Goal: Contribute content: Add original content to the website for others to see

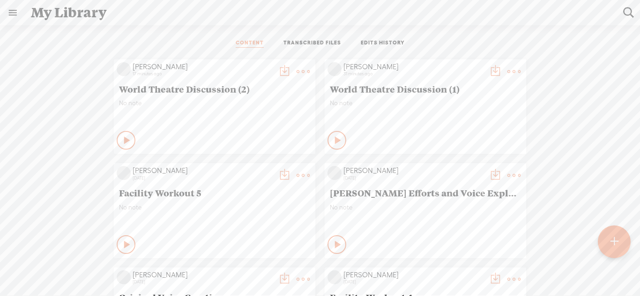
click at [608, 243] on div at bounding box center [613, 242] width 33 height 33
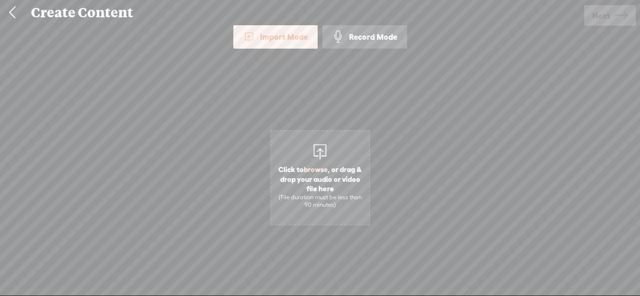
click at [386, 37] on div "Record Mode" at bounding box center [364, 36] width 85 height 23
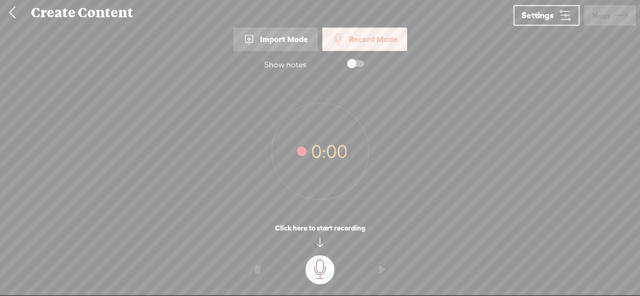
click at [317, 279] on t at bounding box center [319, 270] width 29 height 29
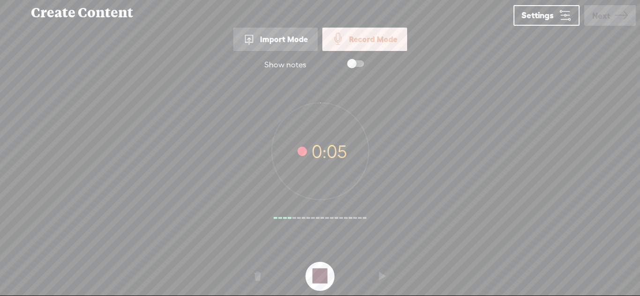
click at [317, 279] on t at bounding box center [319, 276] width 29 height 29
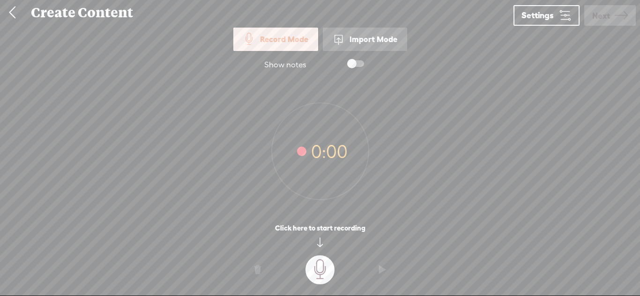
click at [319, 260] on t at bounding box center [319, 270] width 29 height 29
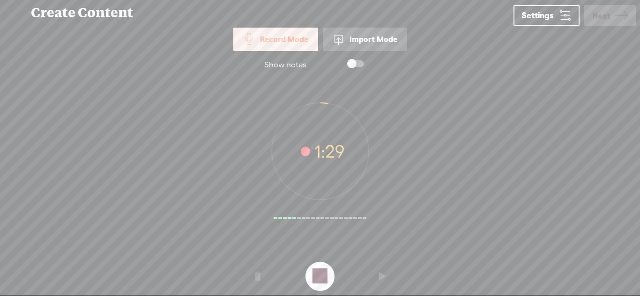
click at [321, 267] on t at bounding box center [319, 276] width 29 height 29
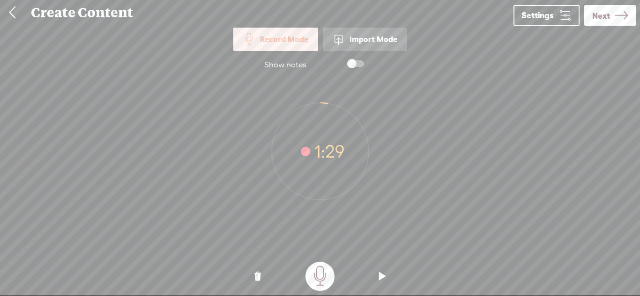
click at [377, 281] on o at bounding box center [381, 277] width 37 height 28
click at [608, 9] on span "Next" at bounding box center [601, 16] width 18 height 24
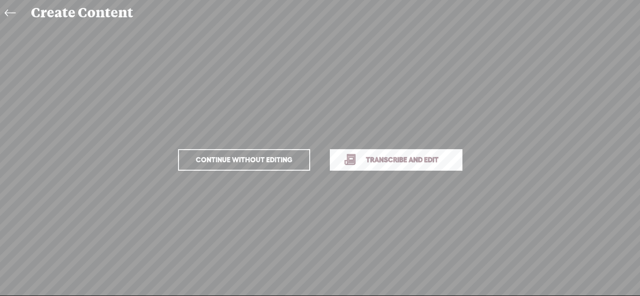
click at [264, 157] on span "Continue without editing" at bounding box center [244, 160] width 116 height 13
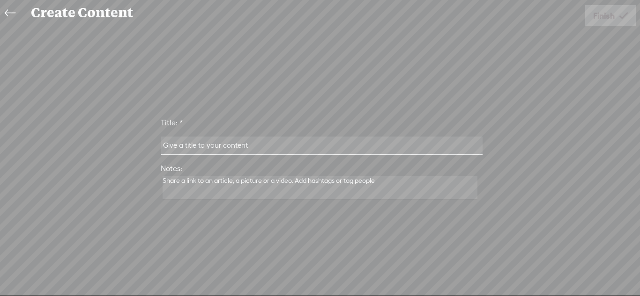
click at [280, 146] on input "text" at bounding box center [321, 146] width 321 height 18
type input "PSA take 1"
click at [604, 21] on span "Finish" at bounding box center [604, 16] width 22 height 24
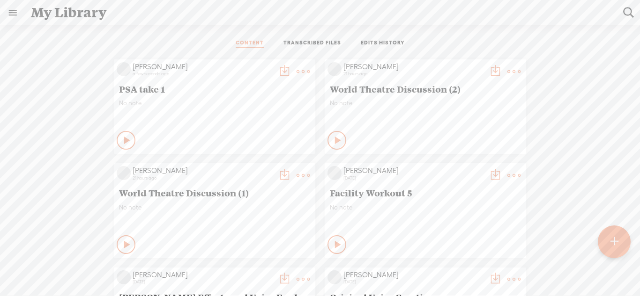
click at [614, 236] on t at bounding box center [614, 242] width 8 height 21
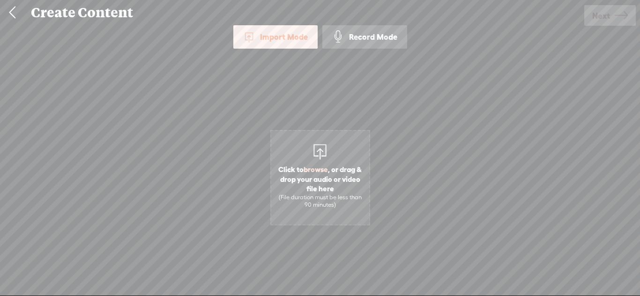
click at [371, 44] on div "Record Mode" at bounding box center [364, 36] width 85 height 23
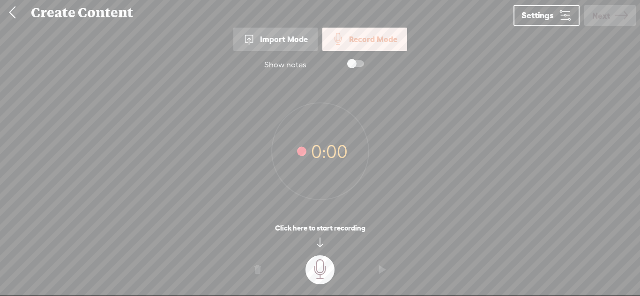
click at [523, 26] on div "Record Mode Import Mode Record Mode Text Language: *: English (US) English (US)…" at bounding box center [320, 160] width 640 height 270
click at [526, 20] on link "Settings" at bounding box center [546, 15] width 66 height 21
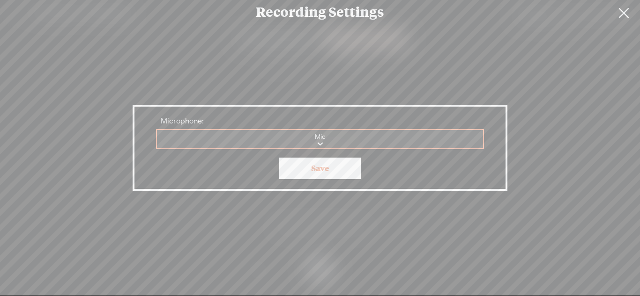
click at [401, 140] on select "Mic Built-in mic" at bounding box center [320, 139] width 327 height 19
click at [614, 15] on link at bounding box center [623, 13] width 23 height 26
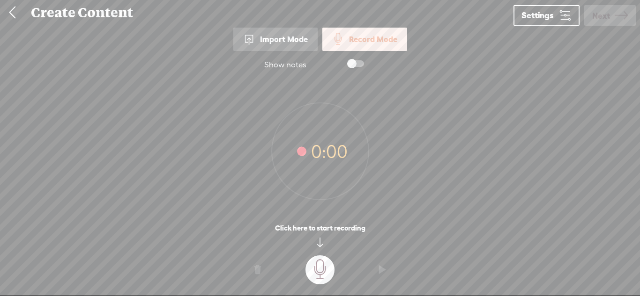
click at [322, 265] on t at bounding box center [319, 270] width 29 height 29
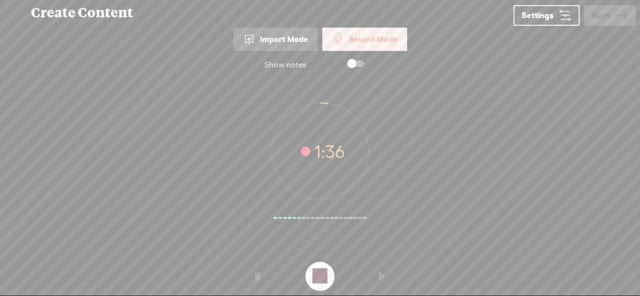
click at [317, 272] on t at bounding box center [319, 276] width 29 height 29
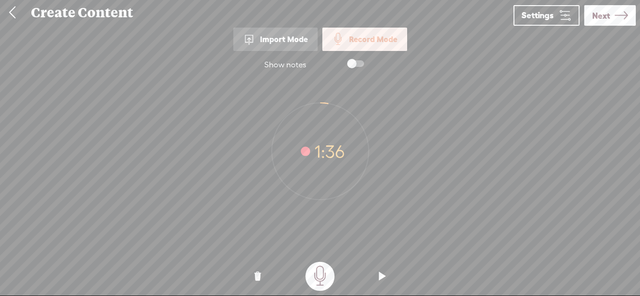
click at [316, 280] on t at bounding box center [319, 276] width 29 height 29
click at [309, 42] on div "Import Mode" at bounding box center [275, 39] width 84 height 23
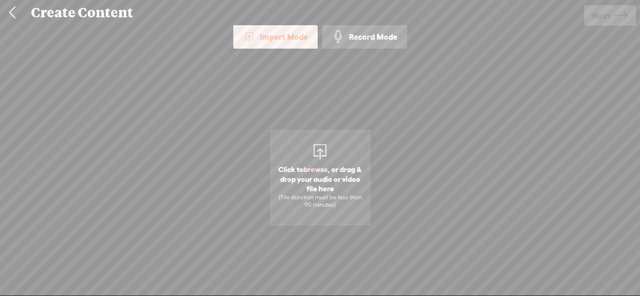
click at [335, 42] on span at bounding box center [338, 37] width 12 height 12
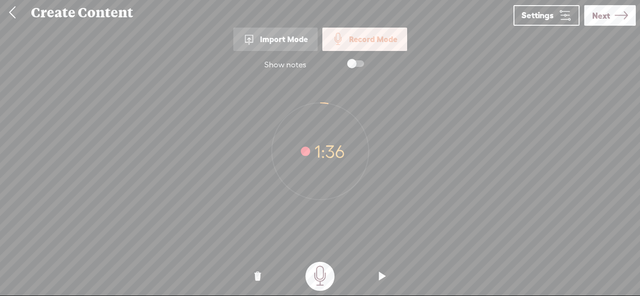
click at [258, 278] on t at bounding box center [257, 277] width 7 height 28
click at [258, 280] on t at bounding box center [257, 277] width 7 height 28
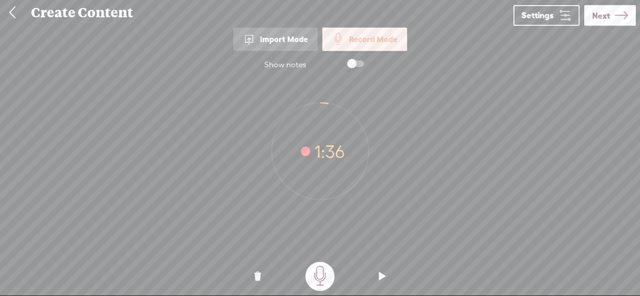
click at [258, 280] on t at bounding box center [257, 277] width 7 height 28
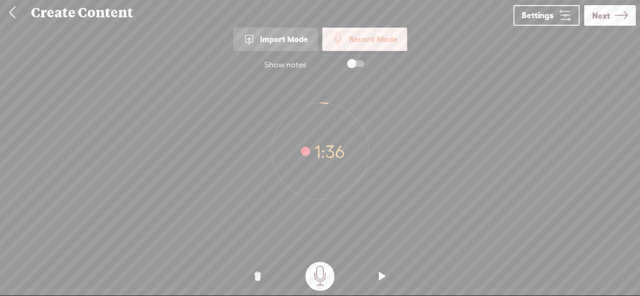
click at [258, 280] on t at bounding box center [257, 277] width 7 height 28
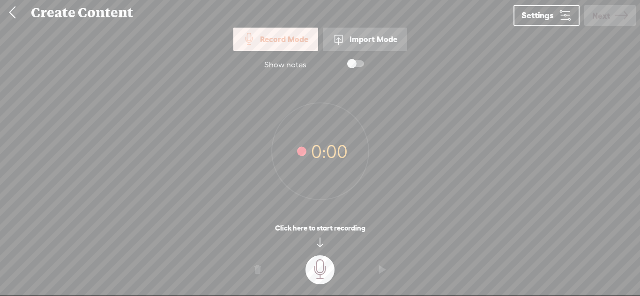
click at [323, 261] on t at bounding box center [319, 270] width 29 height 29
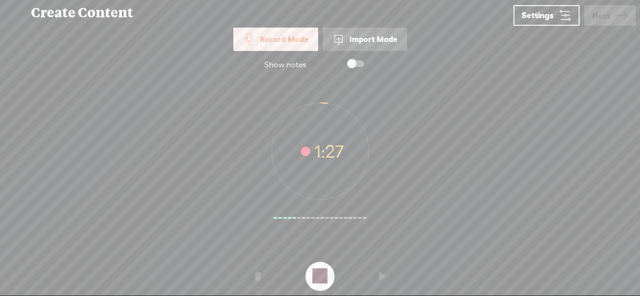
click at [323, 264] on t at bounding box center [319, 276] width 29 height 29
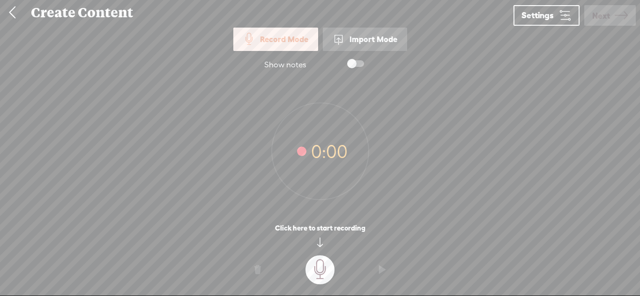
click at [321, 265] on t at bounding box center [319, 270] width 29 height 29
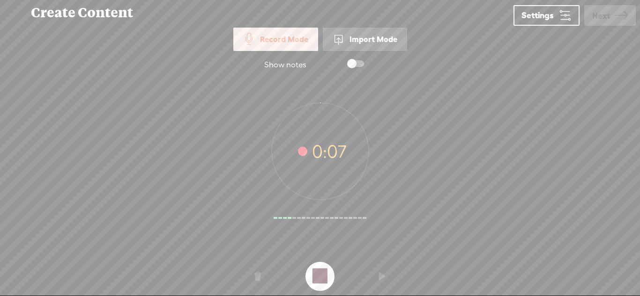
click at [321, 265] on t at bounding box center [319, 276] width 29 height 29
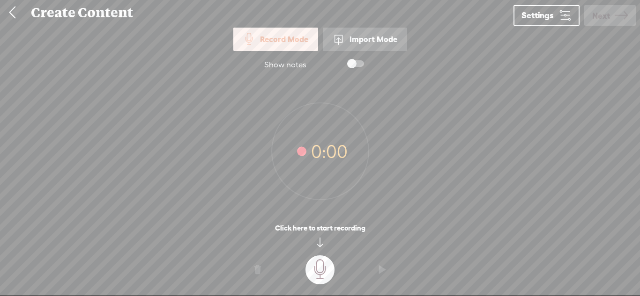
click at [317, 269] on t at bounding box center [319, 270] width 29 height 29
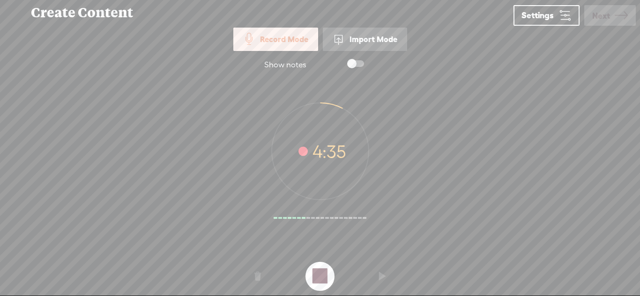
click at [326, 266] on t at bounding box center [319, 276] width 29 height 29
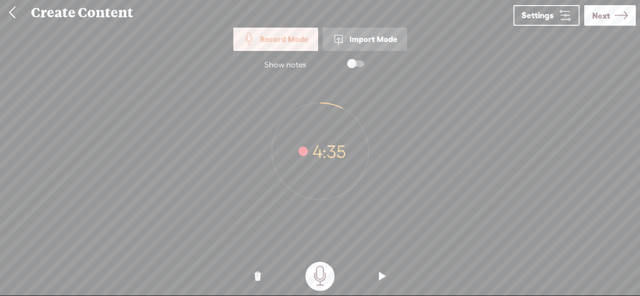
click at [602, 17] on span "Next" at bounding box center [601, 16] width 18 height 24
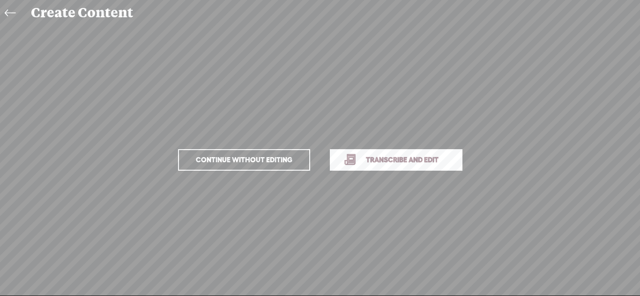
click at [428, 156] on span "Transcribe and edit" at bounding box center [402, 160] width 92 height 11
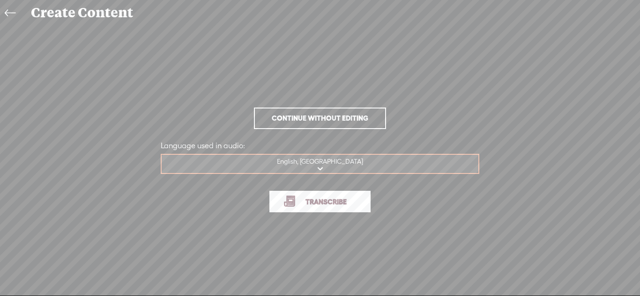
click at [317, 199] on span "Transcribe" at bounding box center [325, 202] width 61 height 11
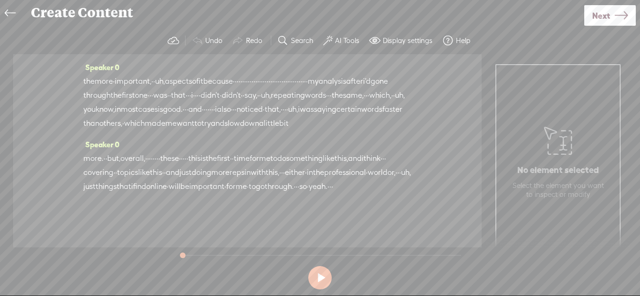
scroll to position [525, 0]
drag, startPoint x: 128, startPoint y: 104, endPoint x: 226, endPoint y: 170, distance: 117.7
click at [226, 170] on div "Speaker 0 · when you take adderall and alcohol, · there are a lot of possible s…" at bounding box center [247, 150] width 468 height 193
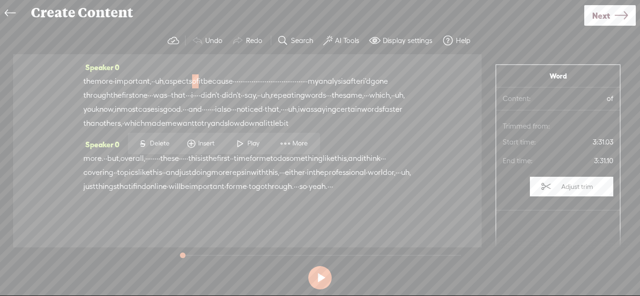
click at [302, 88] on span "·" at bounding box center [303, 81] width 2 height 14
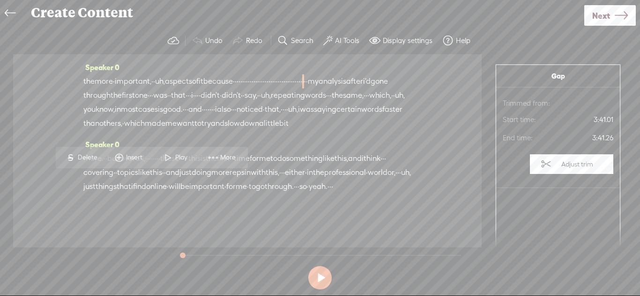
drag, startPoint x: 152, startPoint y: 179, endPoint x: 93, endPoint y: 172, distance: 59.9
click at [93, 131] on div "the more · important, · · uh, aspects of it because · · · · · · · · · · · · · ·…" at bounding box center [247, 102] width 328 height 56
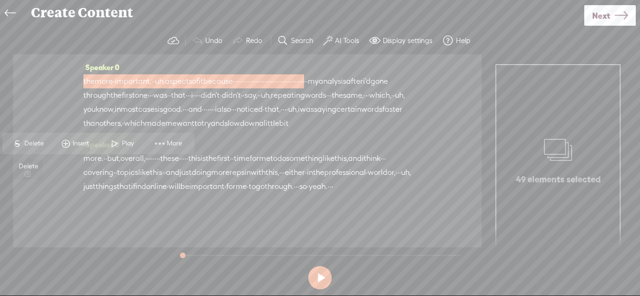
click at [34, 141] on span "Delete" at bounding box center [35, 143] width 22 height 9
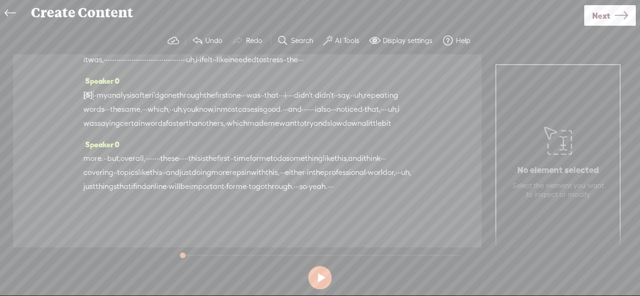
click at [192, 39] on span "uh," at bounding box center [187, 32] width 10 height 14
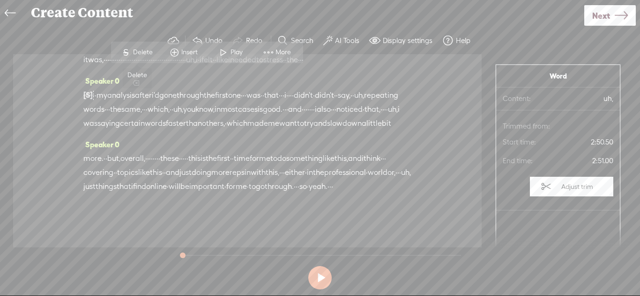
click at [133, 54] on span "Delete" at bounding box center [144, 52] width 22 height 9
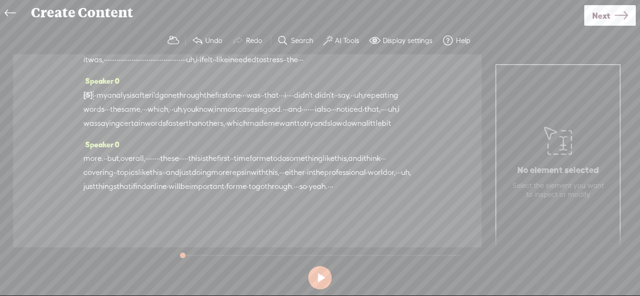
scroll to position [525, 0]
click at [193, 39] on span "·" at bounding box center [192, 32] width 2 height 14
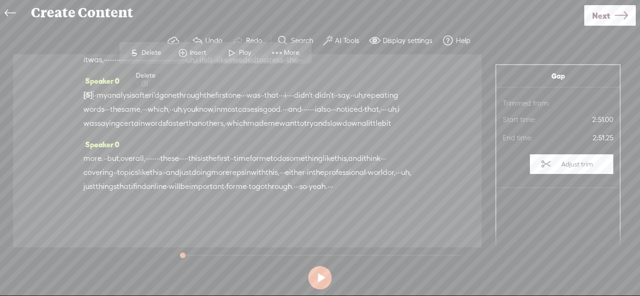
click at [159, 49] on span "Delete" at bounding box center [152, 52] width 22 height 9
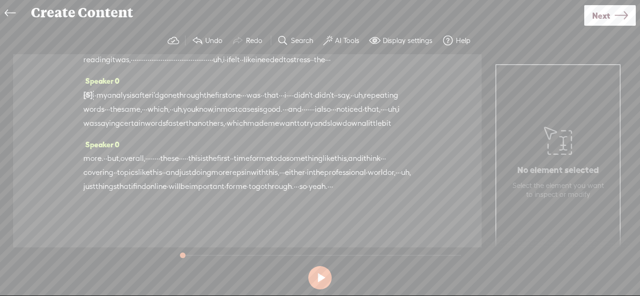
drag, startPoint x: 126, startPoint y: 90, endPoint x: 106, endPoint y: 92, distance: 20.2
click at [106, 67] on div "for all three, there are different, [S] uh, [S] · · · things that need to be st…" at bounding box center [247, 45] width 328 height 43
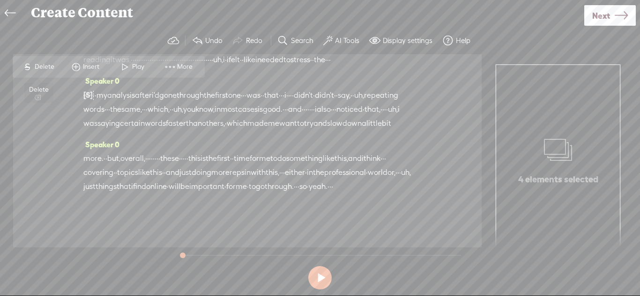
click at [52, 70] on span "Delete" at bounding box center [46, 66] width 22 height 9
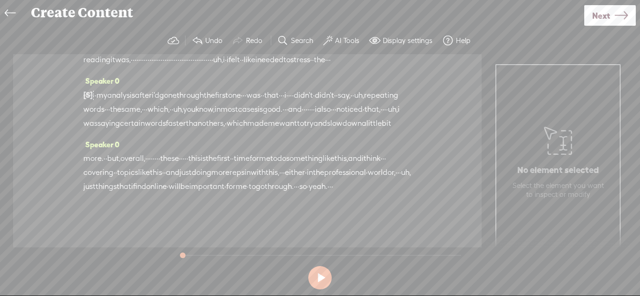
drag, startPoint x: 392, startPoint y: 118, endPoint x: 84, endPoint y: 89, distance: 309.5
click at [84, 67] on div "for all three, there are different, [S] uh, [S] · · · things that need to be st…" at bounding box center [247, 45] width 328 height 43
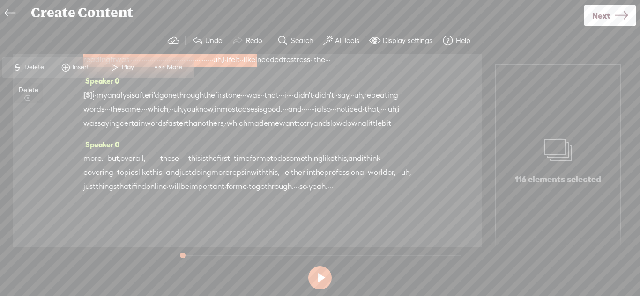
click at [37, 70] on span "Delete" at bounding box center [35, 67] width 22 height 9
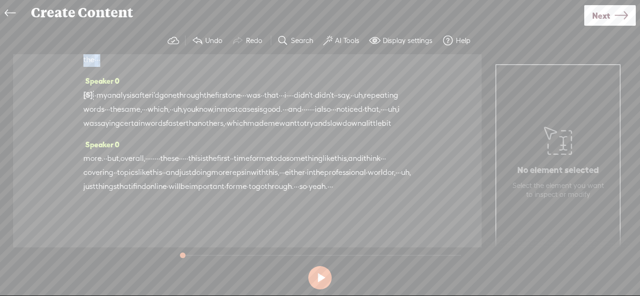
drag, startPoint x: 195, startPoint y: 92, endPoint x: 114, endPoint y: 86, distance: 81.2
click at [114, 67] on div "for all three, there are different, [S] uh, [S] · · · things that need to be st…" at bounding box center [247, 52] width 328 height 29
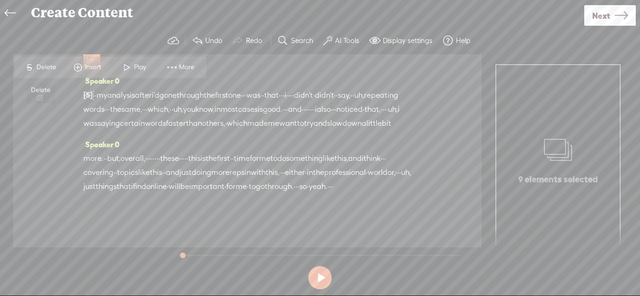
click at [52, 67] on span "Delete" at bounding box center [48, 67] width 22 height 9
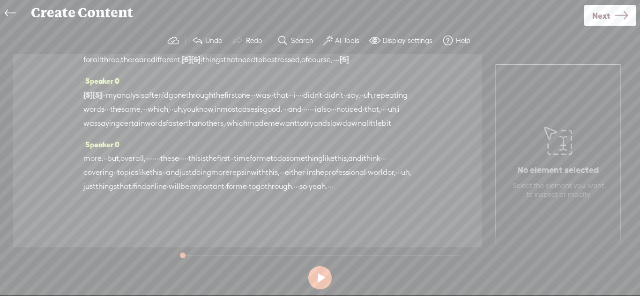
scroll to position [574, 0]
drag, startPoint x: 191, startPoint y: 168, endPoint x: 168, endPoint y: 167, distance: 22.5
click at [168, 167] on div "more. · · but, overall, · · · · · · · · these · · · · · this is the first · · t…" at bounding box center [247, 173] width 328 height 42
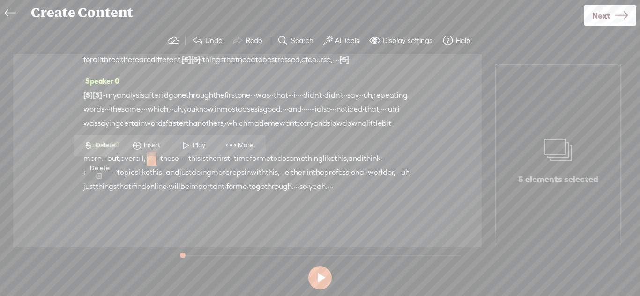
click at [115, 148] on span "Delete" at bounding box center [107, 145] width 22 height 9
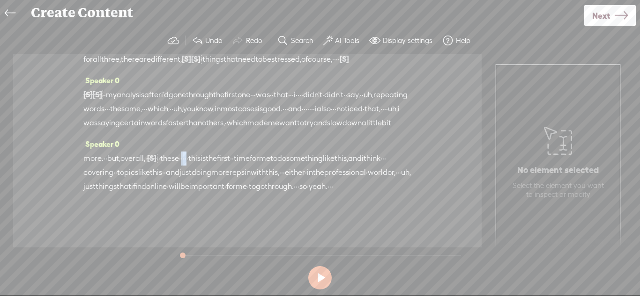
drag, startPoint x: 230, startPoint y: 170, endPoint x: 218, endPoint y: 169, distance: 11.7
click at [218, 169] on div "more. · · but, overall, · [S] · · · · · · · these · · · · · this is the first ·…" at bounding box center [247, 172] width 328 height 43
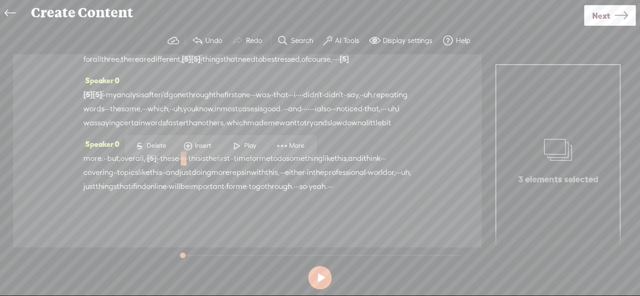
click at [184, 166] on span "·" at bounding box center [184, 159] width 2 height 14
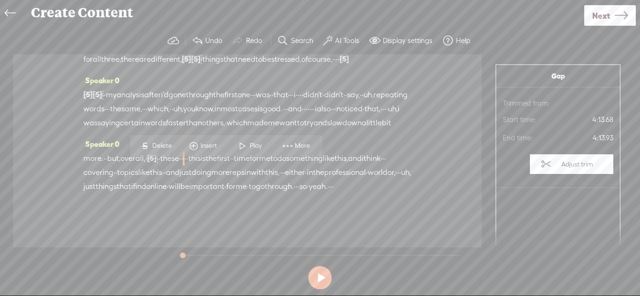
drag, startPoint x: 231, startPoint y: 170, endPoint x: 182, endPoint y: 166, distance: 49.4
click at [182, 166] on div "more. · · but, overall, · [S] · · · · · · · these · · · · · this is the first ·…" at bounding box center [247, 172] width 328 height 43
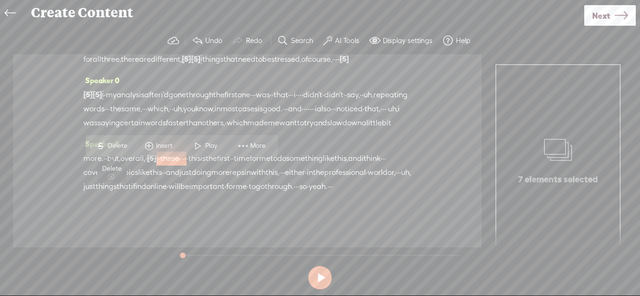
click at [113, 148] on span "Delete" at bounding box center [119, 145] width 22 height 9
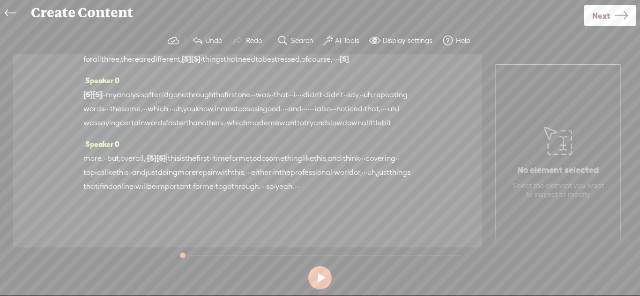
click at [405, 186] on div "more. · · but, overall, · [S] · · · · · [S] · · these · · · · · this is the fir…" at bounding box center [247, 172] width 328 height 43
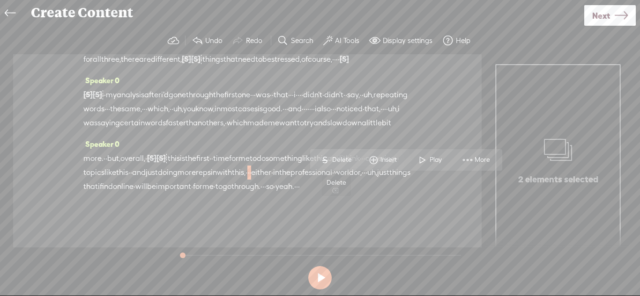
click at [345, 161] on span "Delete" at bounding box center [343, 159] width 22 height 9
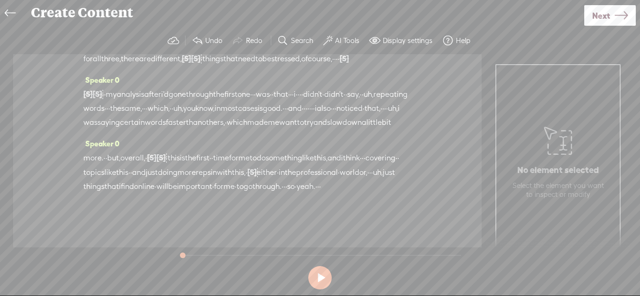
scroll to position [505, 0]
drag, startPoint x: 229, startPoint y: 177, endPoint x: 208, endPoint y: 175, distance: 21.2
click at [208, 130] on div "[S] needed to stress · · the · · · [S] the more · important, · · uh, aspects of…" at bounding box center [247, 108] width 328 height 43
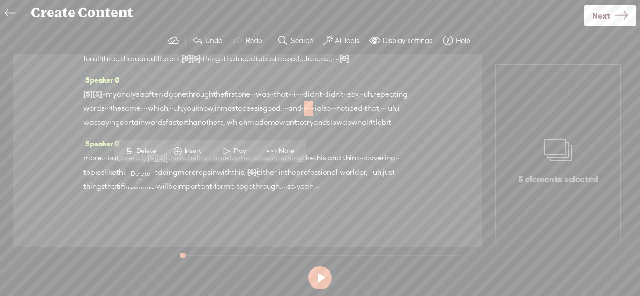
click at [150, 155] on span "S Delete" at bounding box center [140, 151] width 47 height 17
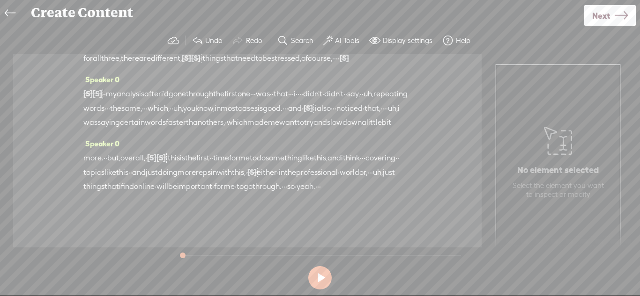
drag, startPoint x: 333, startPoint y: 177, endPoint x: 324, endPoint y: 177, distance: 8.9
click at [324, 130] on div "[S] needed to stress · · the · · · [S] the more · important, · · uh, aspects of…" at bounding box center [247, 108] width 328 height 43
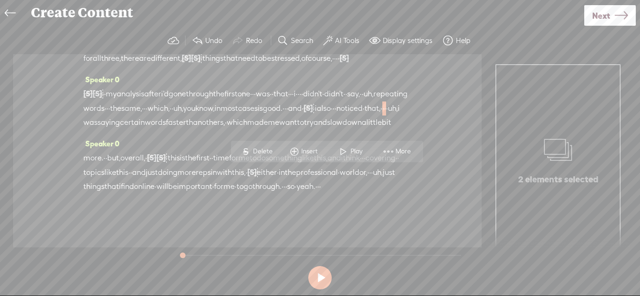
click at [268, 160] on div "S Delete Insert Play More" at bounding box center [327, 152] width 192 height 22
click at [263, 156] on span "S Delete" at bounding box center [256, 151] width 47 height 17
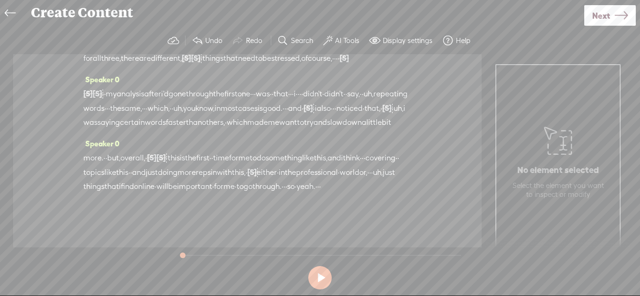
drag, startPoint x: 398, startPoint y: 148, endPoint x: 386, endPoint y: 147, distance: 11.7
click at [386, 130] on div "[S] needed to stress · · the · · · [S] the more · important, · · uh, aspects of…" at bounding box center [247, 108] width 328 height 43
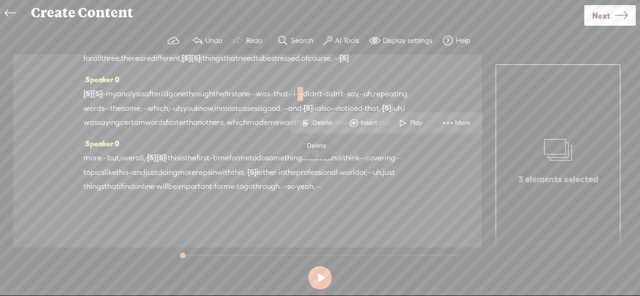
click at [316, 122] on span "Delete" at bounding box center [323, 122] width 22 height 9
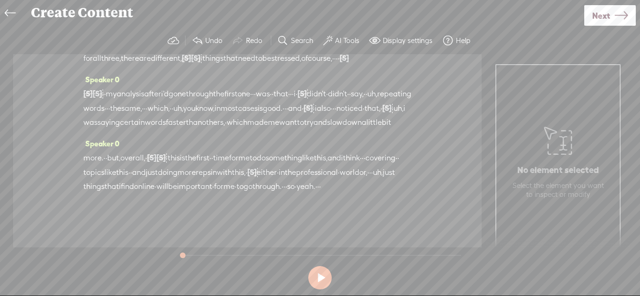
click at [292, 101] on span "·" at bounding box center [291, 94] width 2 height 14
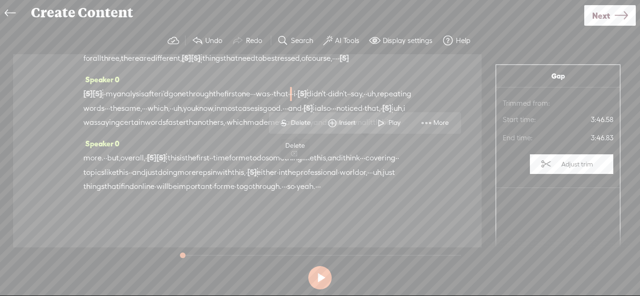
click at [302, 124] on span "Delete" at bounding box center [302, 122] width 22 height 9
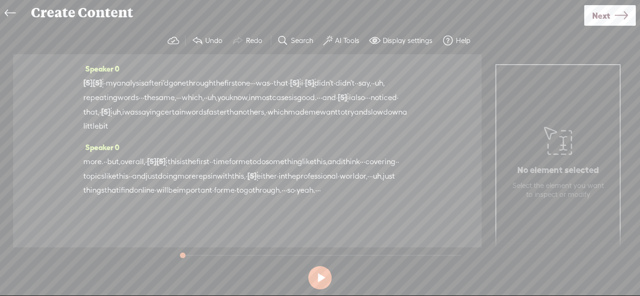
scroll to position [454, 0]
drag, startPoint x: 394, startPoint y: 148, endPoint x: 407, endPoint y: 147, distance: 12.7
click at [407, 55] on div "for all three, there are different, [S] uh, [S] · · · things that need to be st…" at bounding box center [247, 48] width 328 height 15
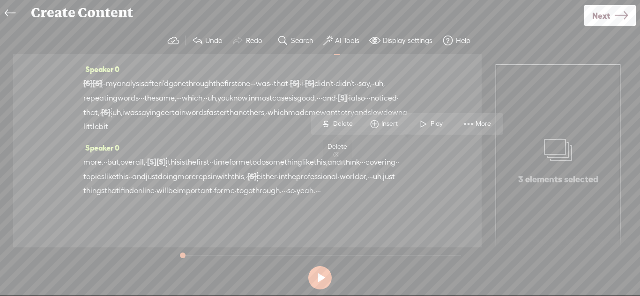
click at [344, 125] on span "Delete" at bounding box center [344, 123] width 22 height 9
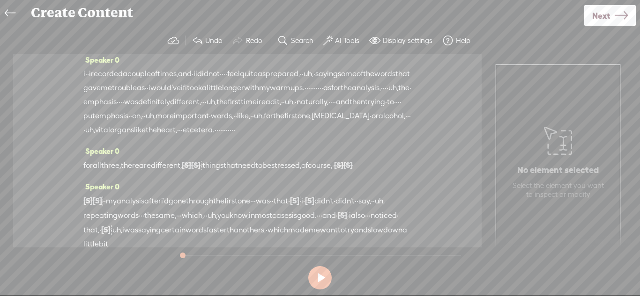
scroll to position [333, 0]
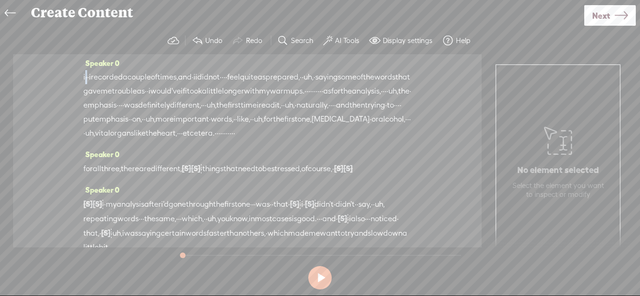
drag, startPoint x: 91, startPoint y: 152, endPoint x: 85, endPoint y: 149, distance: 7.0
click at [85, 140] on div "i · · i recorded a couple of times, and · i i did not · · · · feel quite as pre…" at bounding box center [247, 105] width 328 height 70
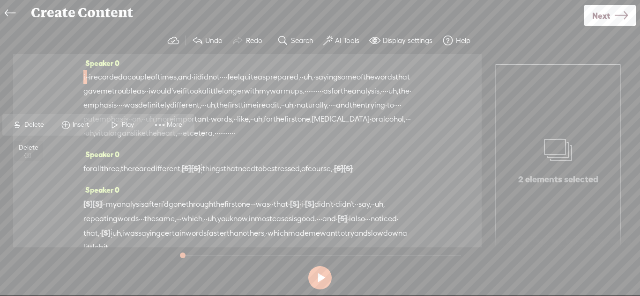
click at [35, 128] on span "Delete" at bounding box center [35, 124] width 22 height 9
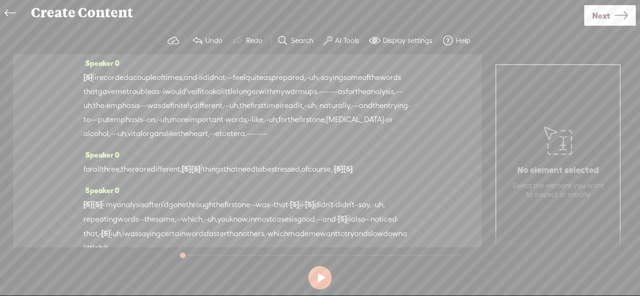
click at [201, 85] on span "i" at bounding box center [200, 78] width 2 height 14
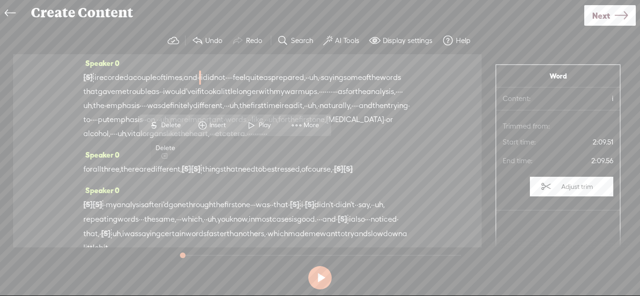
click at [170, 126] on span "Delete" at bounding box center [172, 125] width 22 height 9
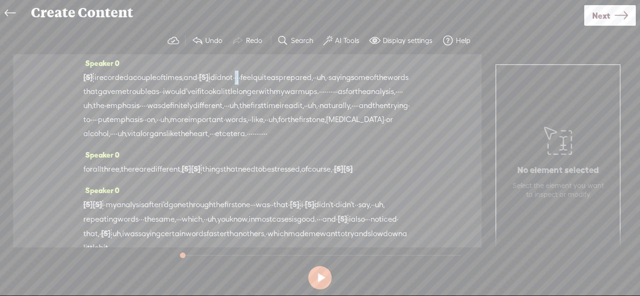
drag, startPoint x: 293, startPoint y: 147, endPoint x: 281, endPoint y: 147, distance: 11.2
click at [281, 141] on div "[S] i · · i recorded a couple of times, and · [S] i i did not · · · · feel quit…" at bounding box center [247, 105] width 328 height 71
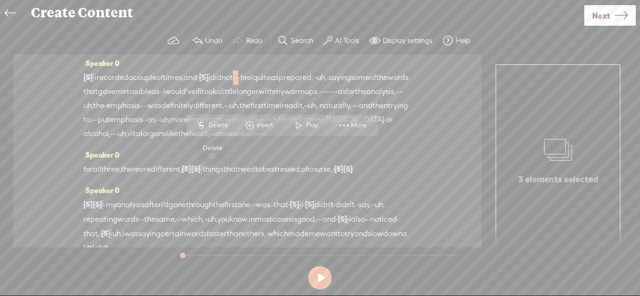
click at [227, 127] on span "Delete" at bounding box center [219, 125] width 22 height 9
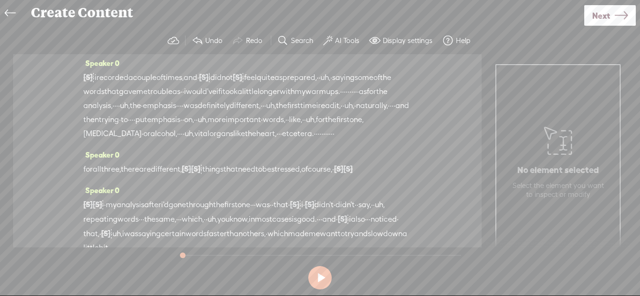
drag, startPoint x: 220, startPoint y: 177, endPoint x: 192, endPoint y: 175, distance: 28.2
click at [192, 141] on div "[S] i · · i recorded a couple of times, and · [S] i i did not [S] · · · · feel …" at bounding box center [247, 105] width 328 height 71
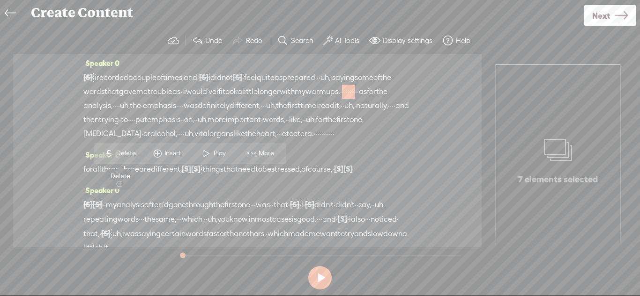
click at [135, 157] on span "Delete" at bounding box center [127, 153] width 22 height 9
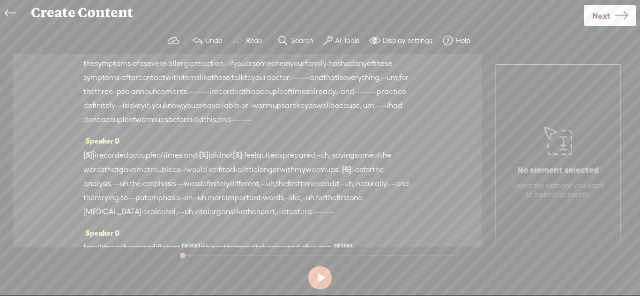
scroll to position [256, 0]
drag, startPoint x: 352, startPoint y: 149, endPoint x: 304, endPoint y: 148, distance: 48.2
click at [304, 126] on div "the symptoms · of a severe · allergic reaction. · · if you or someone in your f…" at bounding box center [247, 91] width 328 height 70
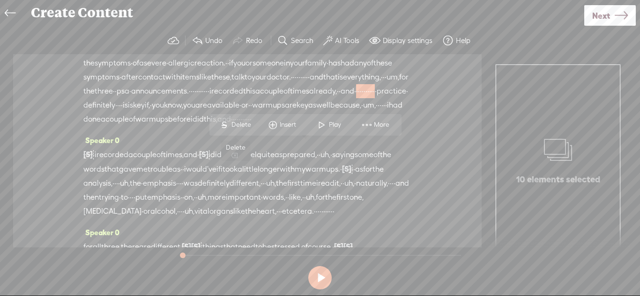
click at [247, 130] on span "S Delete" at bounding box center [235, 125] width 47 height 17
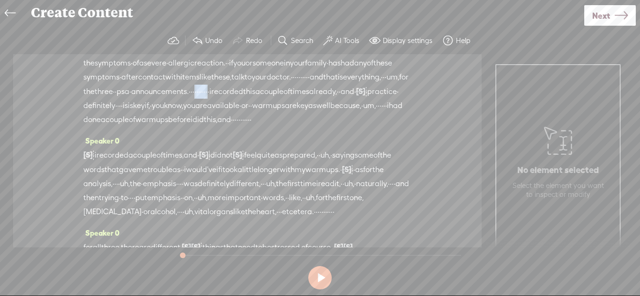
drag, startPoint x: 105, startPoint y: 147, endPoint x: 393, endPoint y: 129, distance: 288.5
click at [393, 127] on div "the symptoms · of a severe · allergic reaction. · · if you or someone in your f…" at bounding box center [247, 91] width 328 height 71
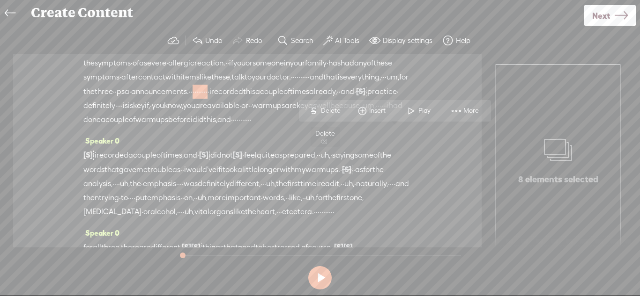
click at [327, 111] on span "Delete" at bounding box center [332, 110] width 22 height 9
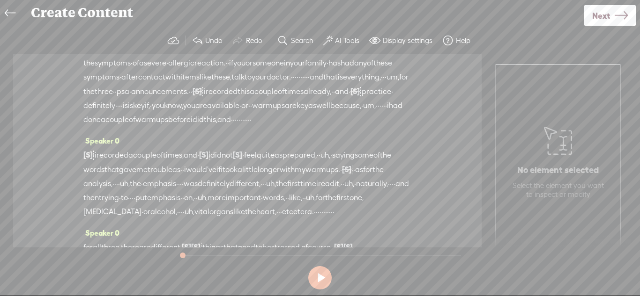
drag, startPoint x: 113, startPoint y: 135, endPoint x: 86, endPoint y: 136, distance: 26.7
click at [86, 127] on div "the symptoms · of a severe · allergic reaction. · · if you or someone in your f…" at bounding box center [247, 91] width 328 height 71
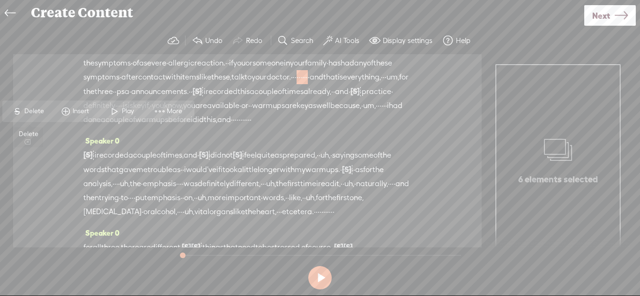
click at [38, 112] on span "Delete" at bounding box center [35, 111] width 22 height 9
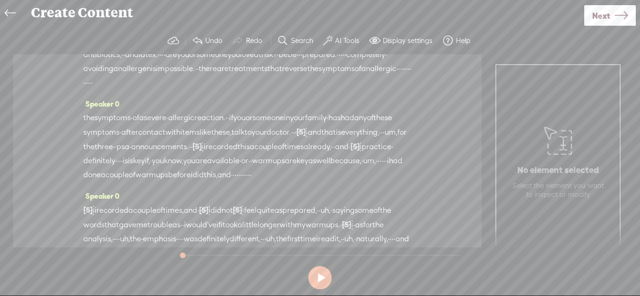
scroll to position [200, 0]
drag, startPoint x: 237, startPoint y: 130, endPoint x: 391, endPoint y: 107, distance: 155.2
click at [391, 91] on div "and caregivers · · at aan.com. · that's aan.com. · · · · · · · · · · · do you k…" at bounding box center [247, 42] width 328 height 98
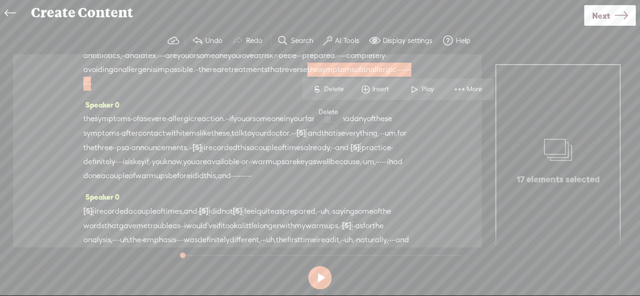
click at [326, 89] on span "Delete" at bounding box center [335, 89] width 22 height 9
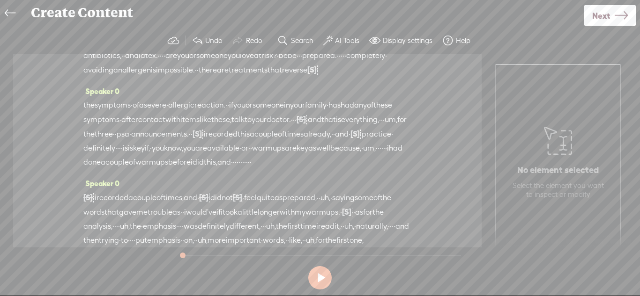
click at [279, 63] on span "be" at bounding box center [283, 56] width 9 height 14
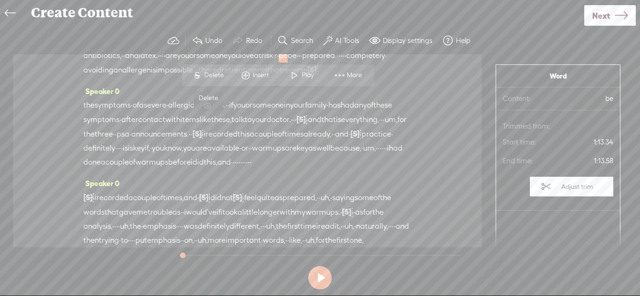
click at [218, 80] on span "S Delete" at bounding box center [207, 75] width 47 height 17
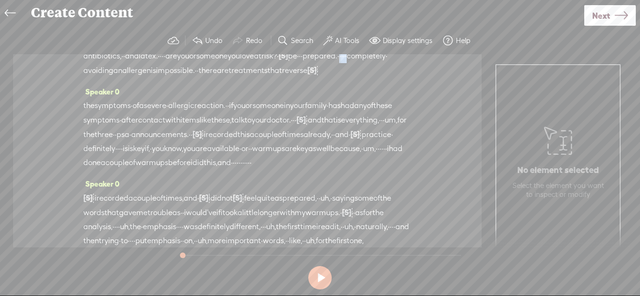
drag, startPoint x: 355, startPoint y: 98, endPoint x: 373, endPoint y: 97, distance: 18.3
click at [373, 78] on div "and caregivers · · at aan.com. · that's aan.com. · · · · · · · · · · · do you k…" at bounding box center [247, 35] width 328 height 85
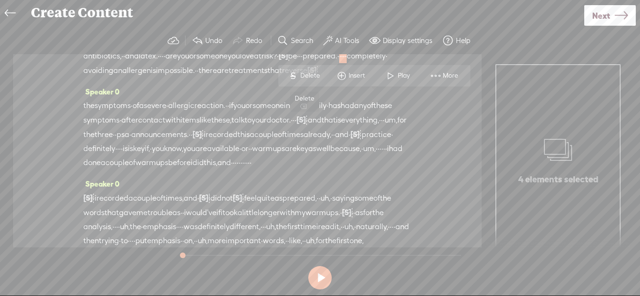
click at [307, 73] on span "Delete" at bounding box center [311, 75] width 22 height 9
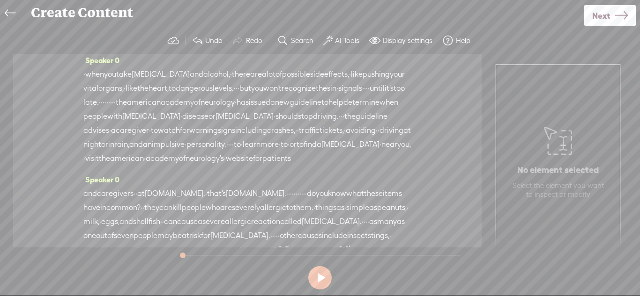
scroll to position [0, 0]
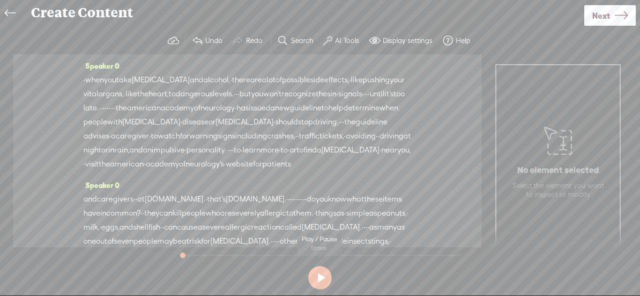
click at [321, 271] on button at bounding box center [319, 277] width 23 height 23
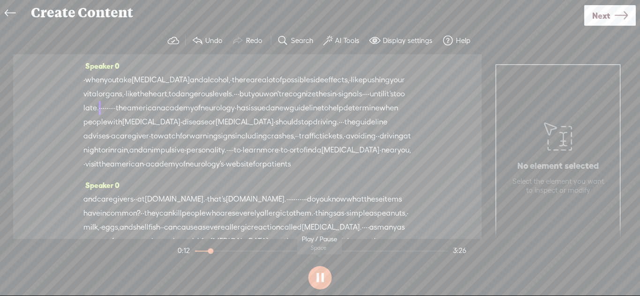
click at [332, 273] on section at bounding box center [320, 278] width 288 height 31
click at [325, 277] on button at bounding box center [319, 277] width 23 height 23
click at [327, 101] on span "sin" at bounding box center [331, 94] width 9 height 14
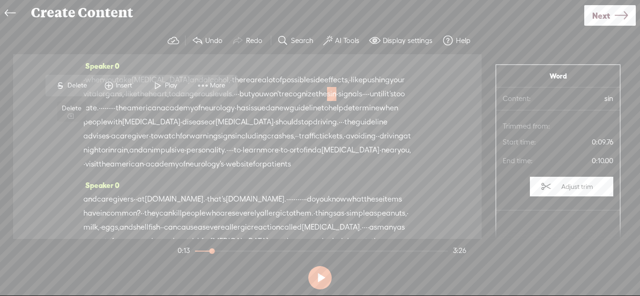
click at [74, 87] on span "Delete" at bounding box center [78, 85] width 22 height 9
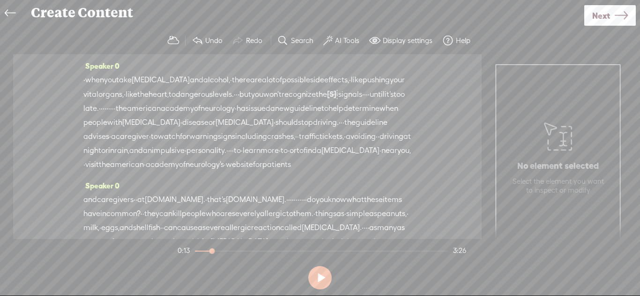
click at [281, 102] on span "recognize" at bounding box center [298, 95] width 34 height 14
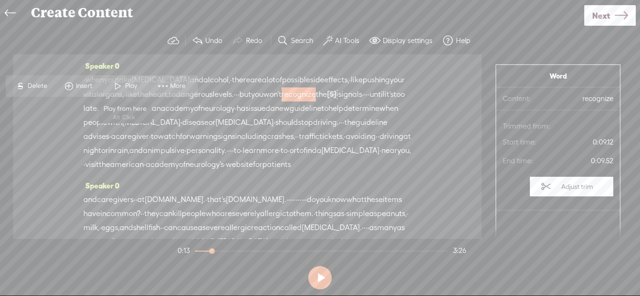
click at [123, 82] on span at bounding box center [118, 86] width 14 height 17
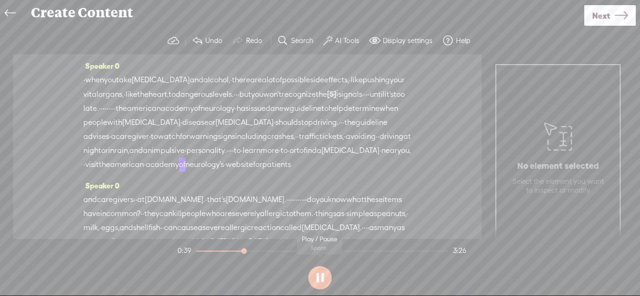
click at [323, 280] on button at bounding box center [319, 277] width 23 height 23
click at [287, 158] on span "to" at bounding box center [283, 151] width 7 height 14
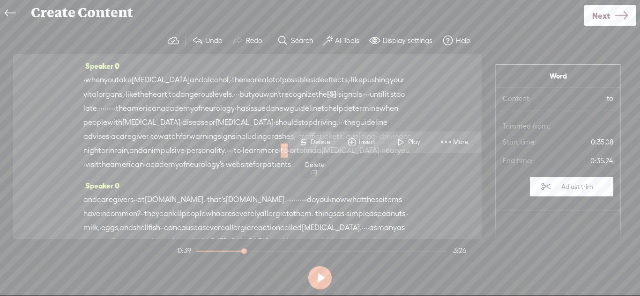
click at [324, 143] on span "Delete" at bounding box center [321, 142] width 22 height 9
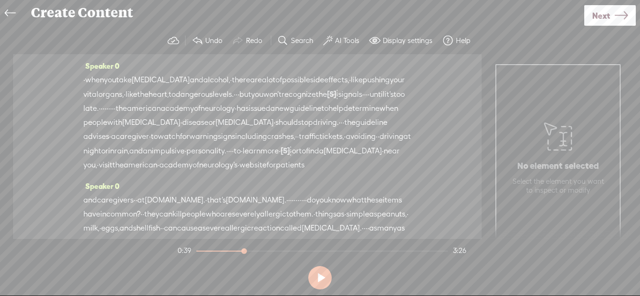
drag, startPoint x: 307, startPoint y: 168, endPoint x: 291, endPoint y: 163, distance: 16.3
click at [296, 167] on div "· when you take adderall and alcohol, · there are a lot of possible side effect…" at bounding box center [247, 122] width 328 height 99
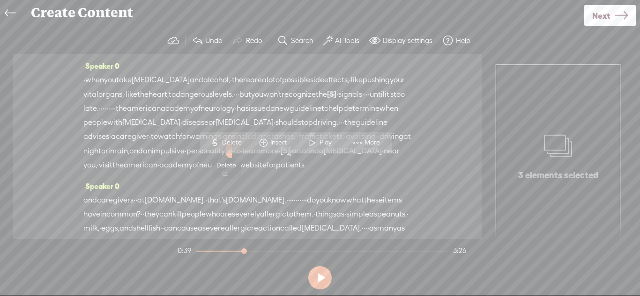
click at [234, 143] on span "Delete" at bounding box center [233, 142] width 22 height 9
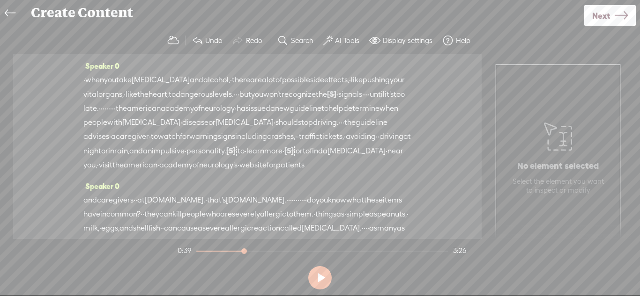
click at [184, 158] on span "impulsive" at bounding box center [168, 151] width 33 height 14
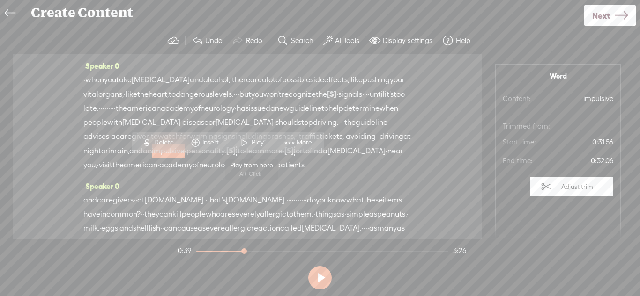
click at [247, 139] on span at bounding box center [244, 142] width 14 height 17
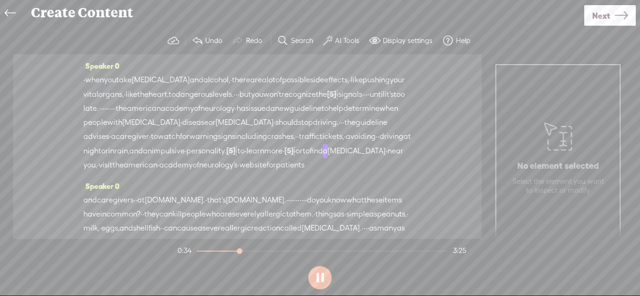
click at [237, 158] on span "·" at bounding box center [237, 151] width 2 height 14
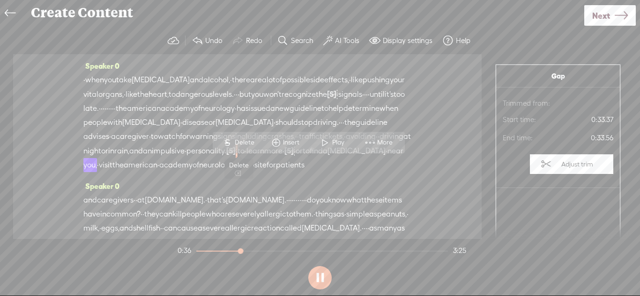
click at [244, 146] on span "Delete" at bounding box center [246, 142] width 22 height 9
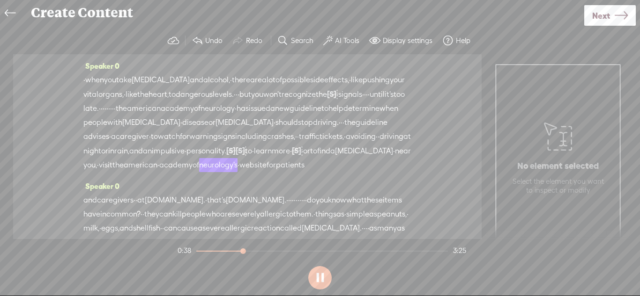
click at [303, 158] on span "·" at bounding box center [302, 151] width 2 height 14
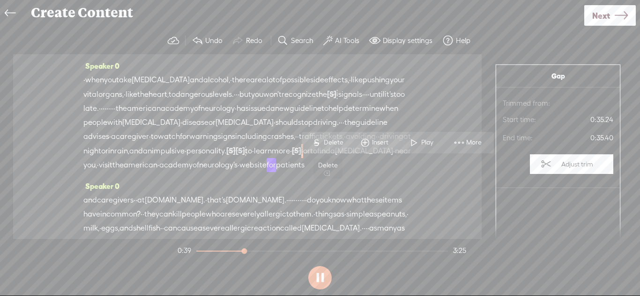
click at [331, 141] on span "Delete" at bounding box center [335, 142] width 22 height 9
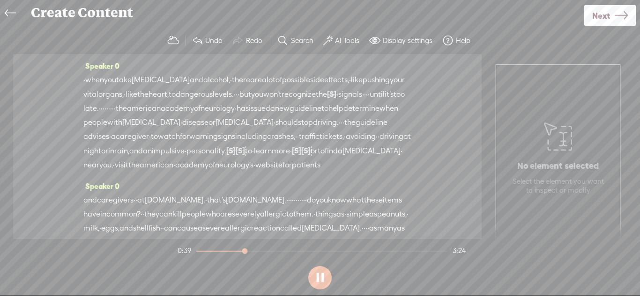
click at [184, 158] on span "impulsive" at bounding box center [168, 151] width 33 height 14
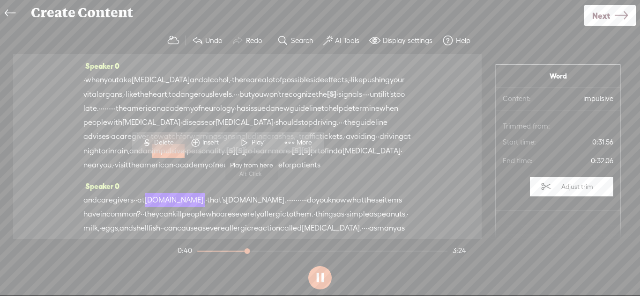
click at [248, 146] on span at bounding box center [244, 142] width 14 height 17
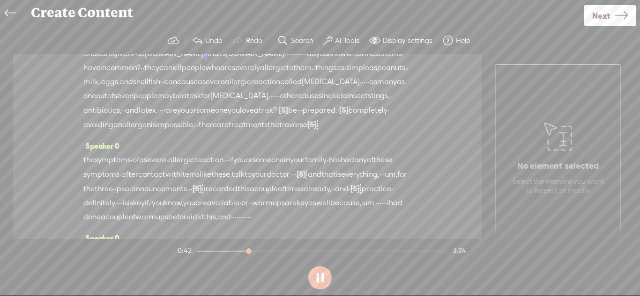
scroll to position [147, 0]
click at [322, 274] on button at bounding box center [319, 277] width 23 height 23
drag, startPoint x: 300, startPoint y: 77, endPoint x: 273, endPoint y: 80, distance: 26.4
click at [273, 80] on div "and caregivers · · at aan.com. · that's aan.com. · · · · · · · · · · · do you k…" at bounding box center [247, 88] width 328 height 85
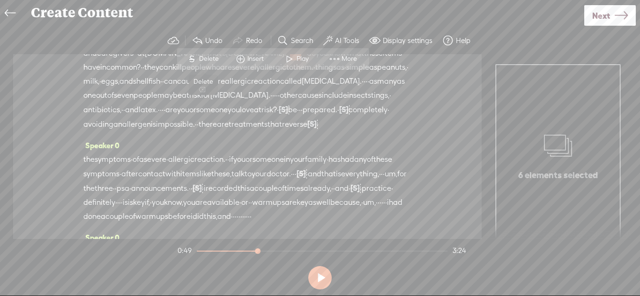
click at [204, 62] on span "Delete" at bounding box center [210, 58] width 22 height 9
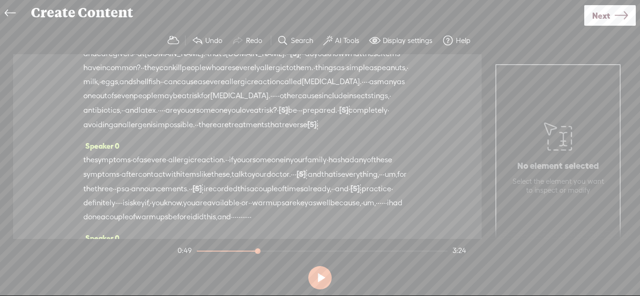
click at [228, 61] on span "aan.com." at bounding box center [256, 54] width 60 height 14
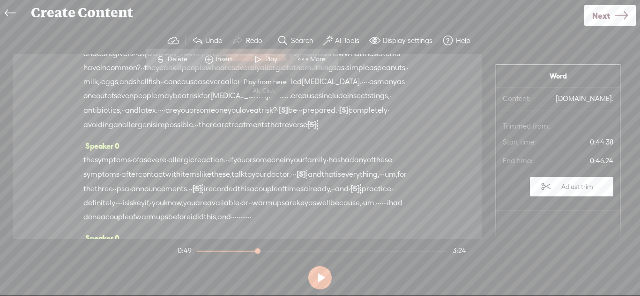
click at [267, 58] on span "Play" at bounding box center [272, 59] width 15 height 9
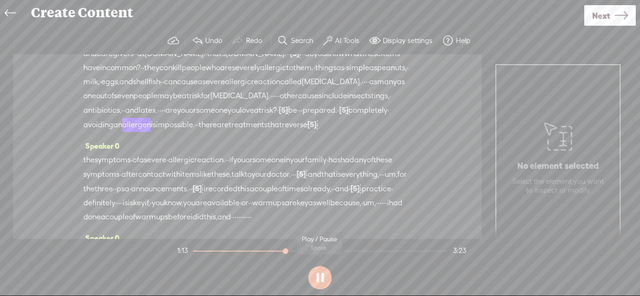
click at [316, 277] on button at bounding box center [319, 277] width 23 height 23
drag, startPoint x: 262, startPoint y: 155, endPoint x: 252, endPoint y: 155, distance: 10.3
click at [252, 132] on div "and caregivers · · at aan.com. · that's aan.com. · · [S] · · · · · · · · · do y…" at bounding box center [247, 89] width 328 height 86
click at [288, 118] on span "be" at bounding box center [292, 110] width 9 height 14
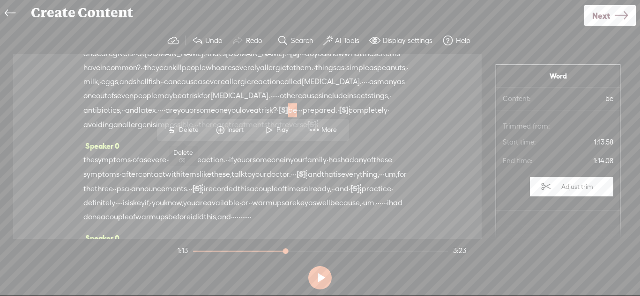
click at [193, 132] on span "Delete" at bounding box center [190, 129] width 22 height 9
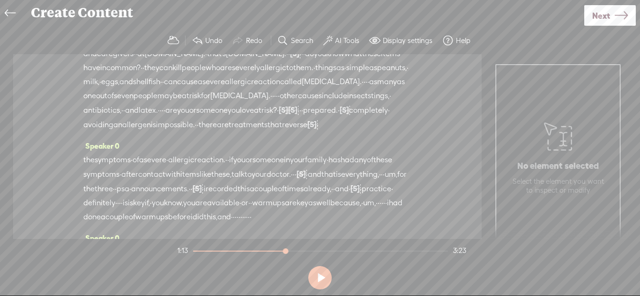
click at [240, 118] on span "love" at bounding box center [247, 110] width 14 height 14
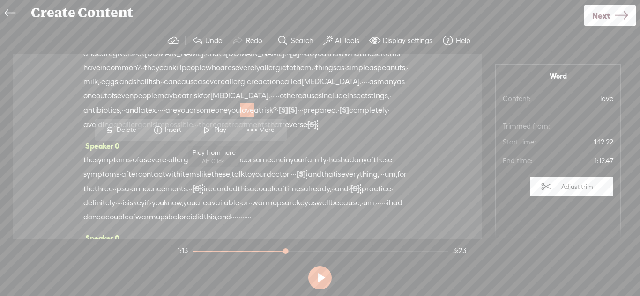
click at [215, 130] on span "Play" at bounding box center [221, 129] width 15 height 9
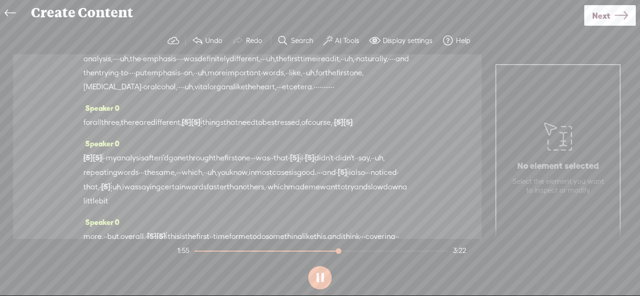
scroll to position [371, 0]
click at [344, 64] on span "uh," at bounding box center [349, 57] width 10 height 14
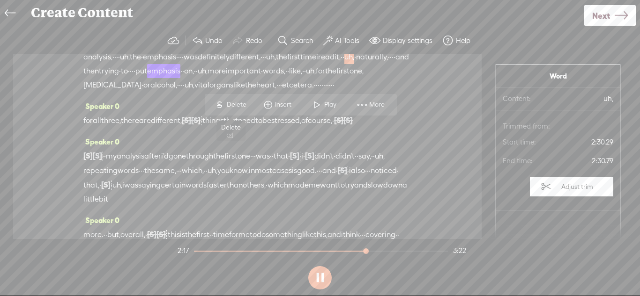
click at [236, 106] on span "Delete" at bounding box center [238, 104] width 22 height 9
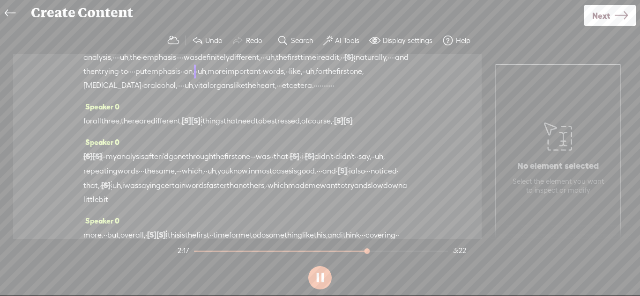
click at [266, 65] on span "uh," at bounding box center [271, 58] width 10 height 14
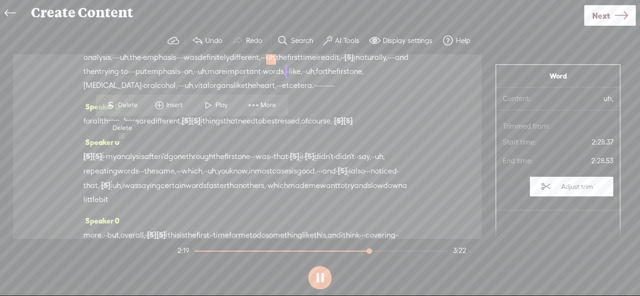
click at [137, 110] on span "S Delete" at bounding box center [121, 105] width 47 height 17
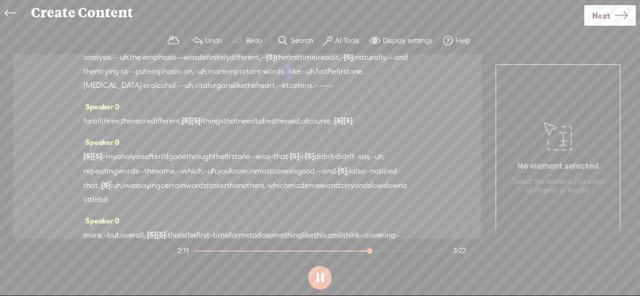
click at [207, 79] on span "uh," at bounding box center [203, 72] width 10 height 14
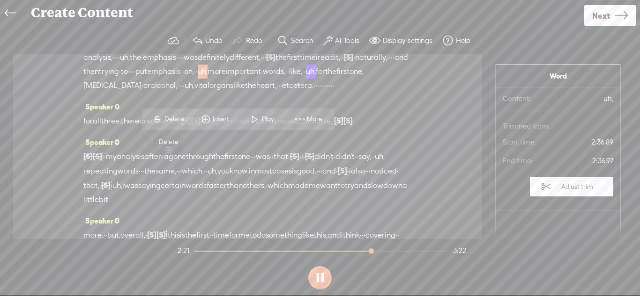
click at [173, 124] on span "Delete" at bounding box center [175, 119] width 22 height 9
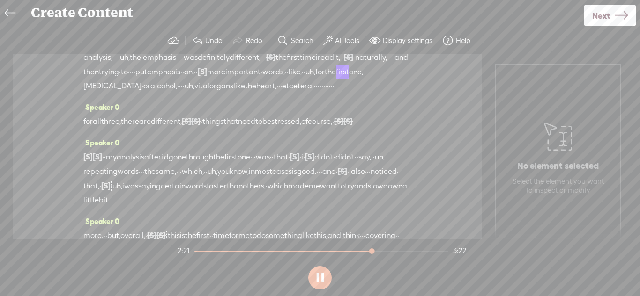
click at [315, 79] on span "uh," at bounding box center [310, 72] width 10 height 14
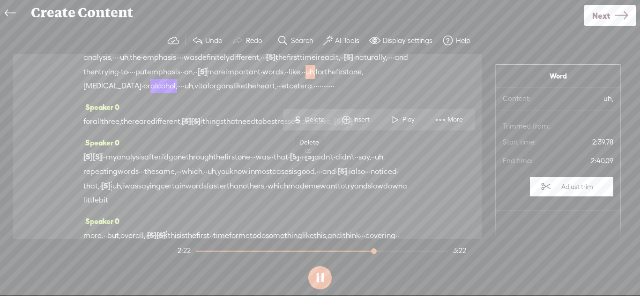
click at [312, 124] on span "Delete" at bounding box center [316, 119] width 22 height 9
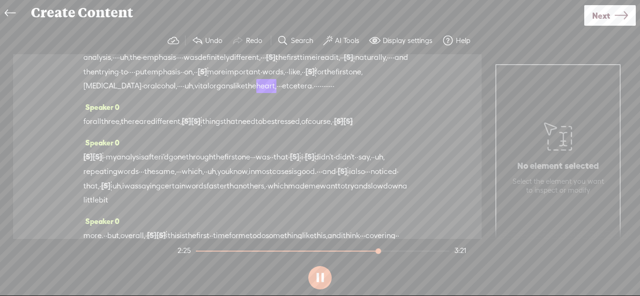
click at [194, 93] on span "uh," at bounding box center [189, 86] width 10 height 14
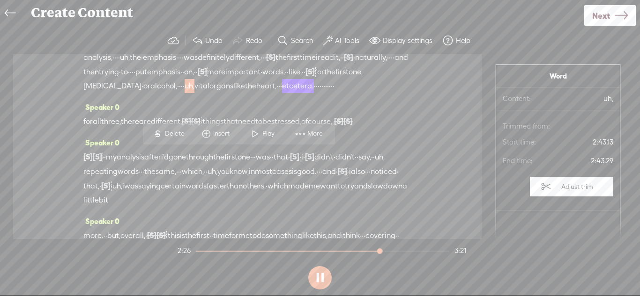
click at [182, 143] on div "S Delete Insert Play More" at bounding box center [239, 134] width 192 height 22
click at [179, 138] on span "Delete" at bounding box center [176, 133] width 22 height 9
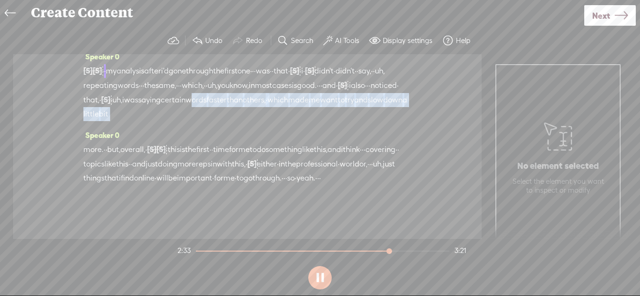
scroll to position [524, 0]
click at [113, 173] on div "Speaker 0 · when you take adderall and alcohol, · there are a lot of possible s…" at bounding box center [247, 146] width 468 height 185
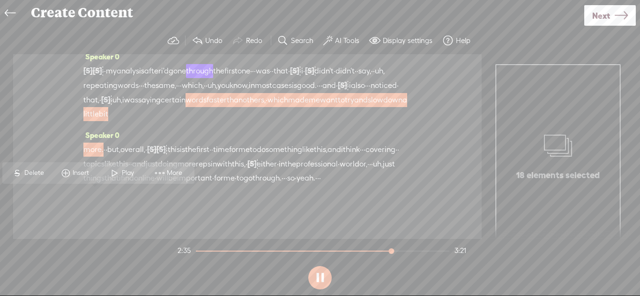
click at [58, 137] on div "Speaker 0 · when you take adderall and alcohol, · there are a lot of possible s…" at bounding box center [247, 146] width 468 height 185
click at [206, 107] on span "faster" at bounding box center [216, 100] width 20 height 14
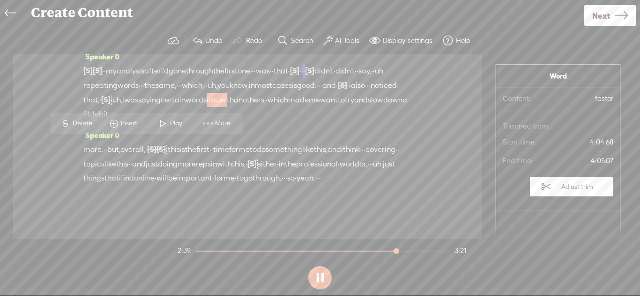
click at [74, 158] on div "Speaker 0 · when you take adderall and alcohol, · there are a lot of possible s…" at bounding box center [247, 146] width 468 height 185
click at [206, 107] on span "faster" at bounding box center [216, 100] width 20 height 14
click at [155, 121] on div "[S] needed to stress · · the · · · [S] the more · important, · · uh, aspects of…" at bounding box center [247, 93] width 328 height 58
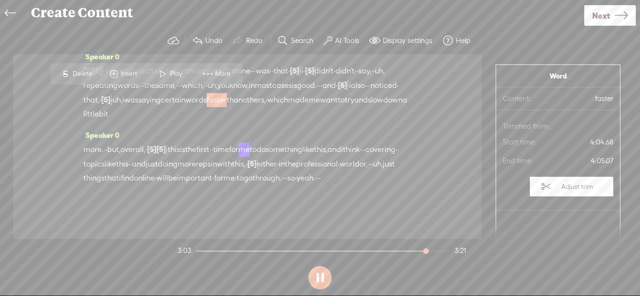
scroll to position [574, 0]
click at [373, 171] on span "uh," at bounding box center [378, 164] width 10 height 14
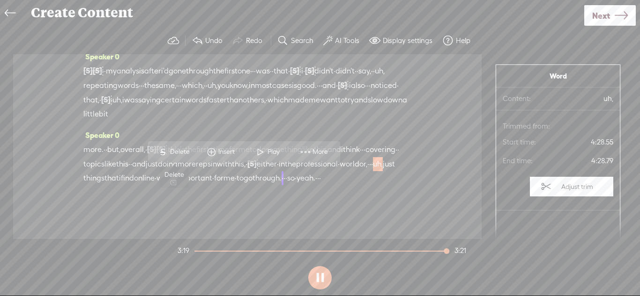
click at [192, 149] on span "S Delete" at bounding box center [173, 152] width 47 height 17
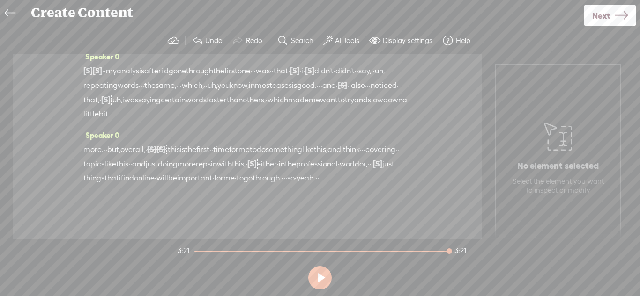
click at [626, 23] on icon at bounding box center [620, 16] width 13 height 24
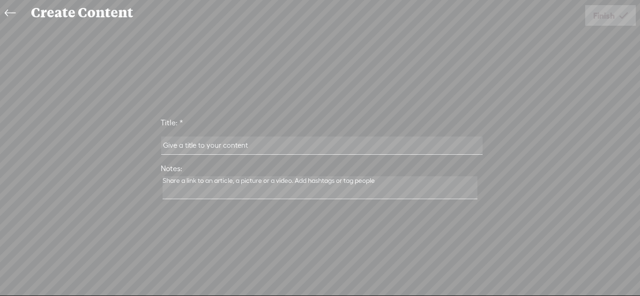
click at [430, 147] on input "text" at bounding box center [321, 146] width 321 height 18
type input "PSA (2)"
click at [606, 25] on link "Finish" at bounding box center [610, 15] width 51 height 21
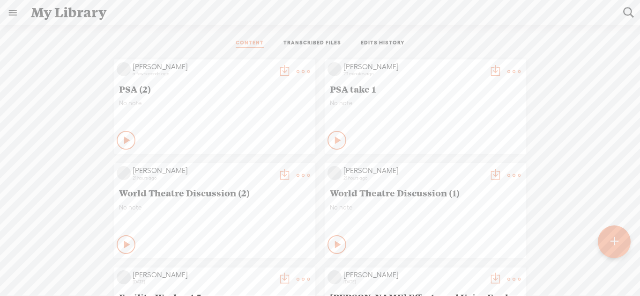
click at [281, 73] on t at bounding box center [284, 71] width 13 height 13
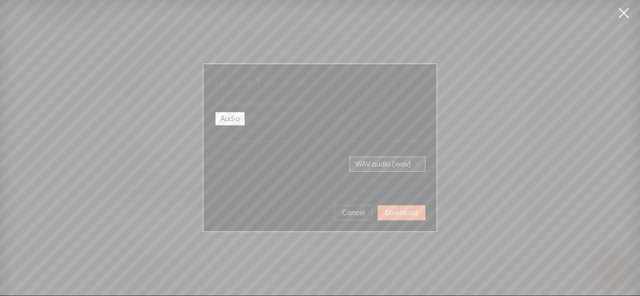
click at [361, 164] on span "WAV audio (.wav)" at bounding box center [387, 164] width 65 height 14
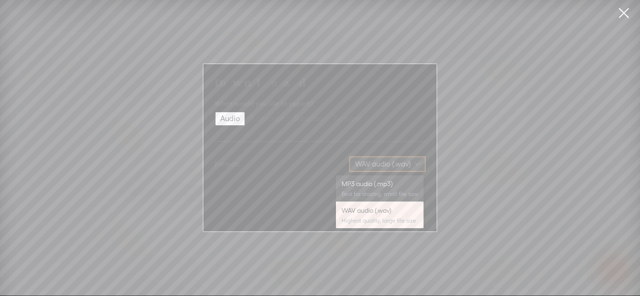
click at [365, 183] on div "MP3 audio (.mp3)" at bounding box center [379, 183] width 76 height 9
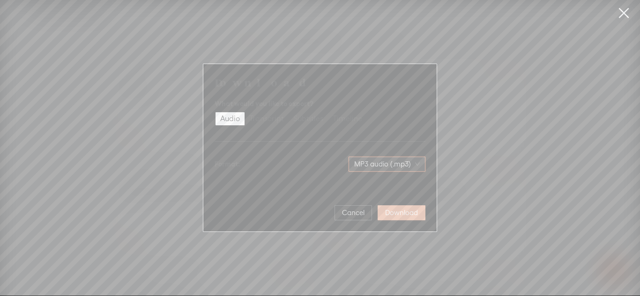
click at [404, 216] on span "Download" at bounding box center [401, 212] width 33 height 9
